Goal: Check status: Check status

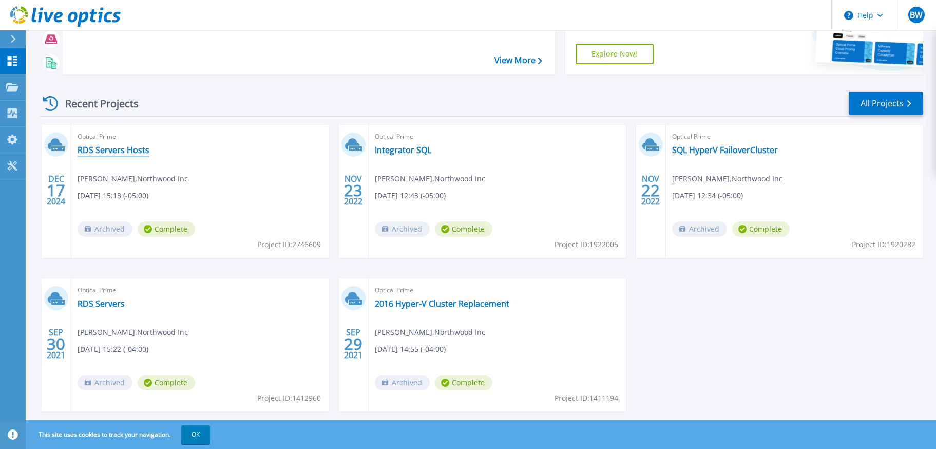
scroll to position [103, 0]
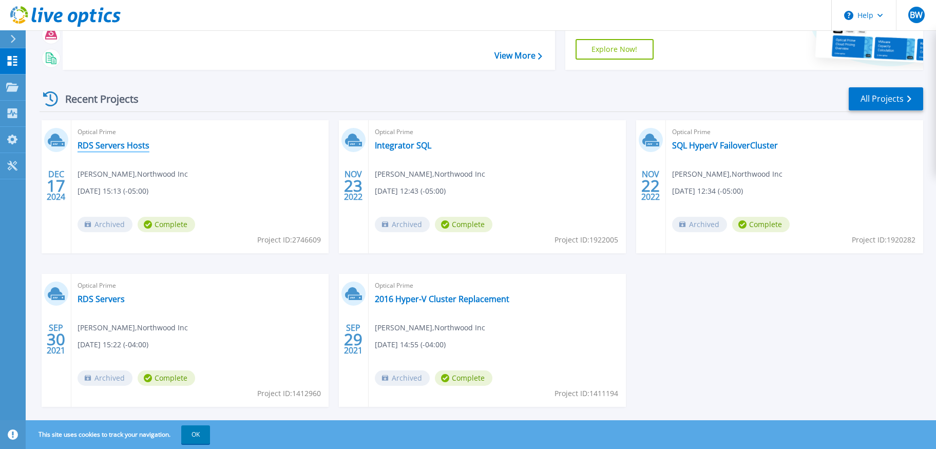
click at [101, 144] on link "RDS Servers Hosts" at bounding box center [114, 145] width 72 height 10
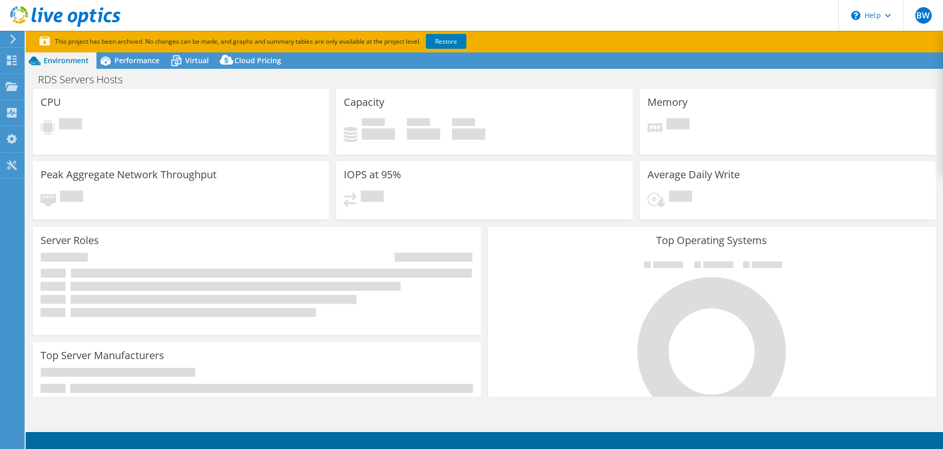
select select "USD"
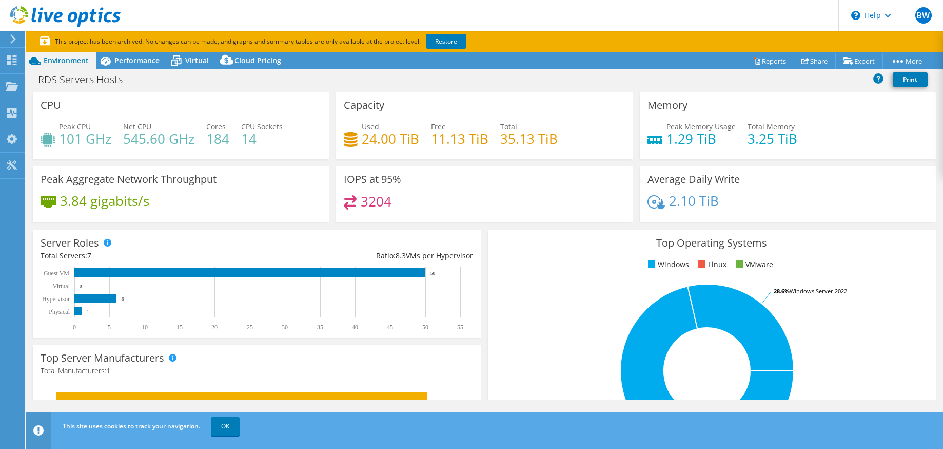
drag, startPoint x: 432, startPoint y: 114, endPoint x: 441, endPoint y: 108, distance: 11.8
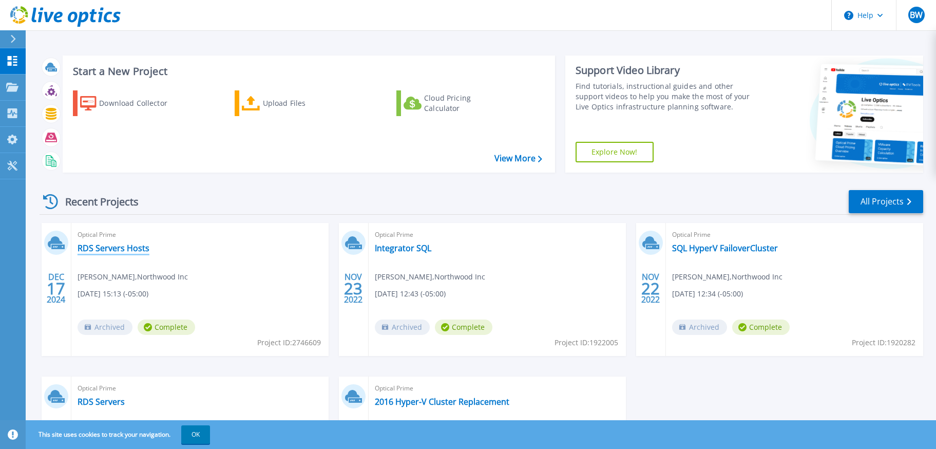
click at [107, 247] on link "RDS Servers Hosts" at bounding box center [114, 248] width 72 height 10
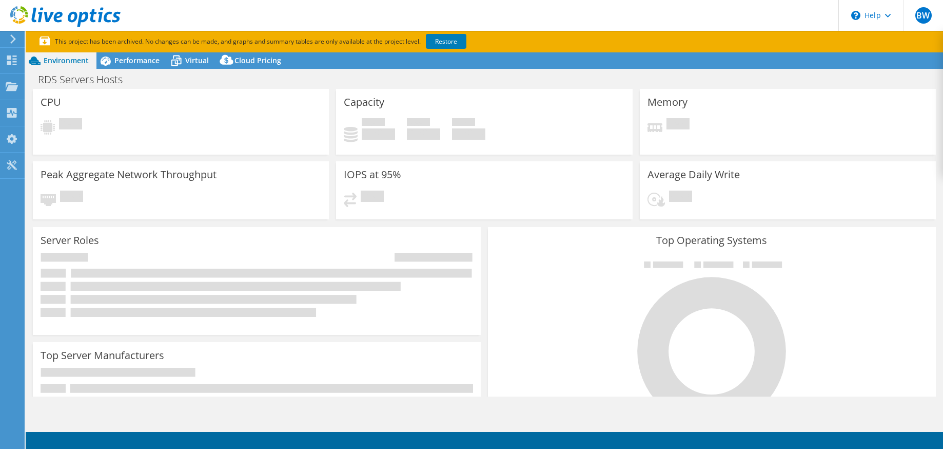
select select "USD"
